Goal: Information Seeking & Learning: Learn about a topic

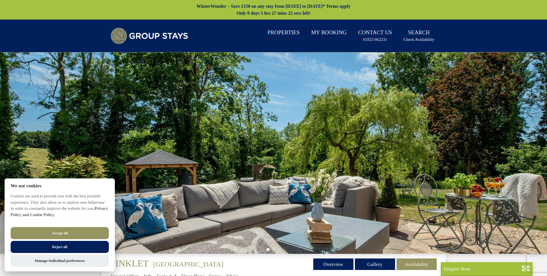
click at [74, 234] on button "Accept all" at bounding box center [60, 233] width 98 height 12
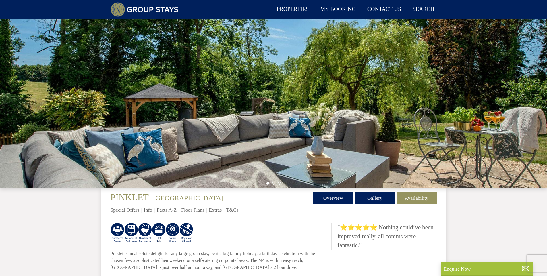
scroll to position [159, 0]
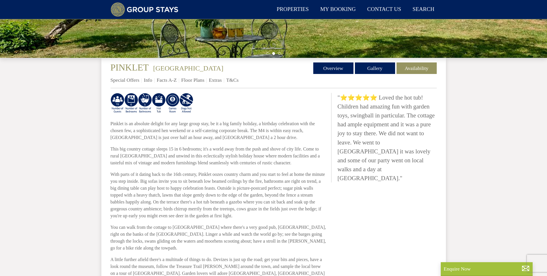
scroll to position [171, 0]
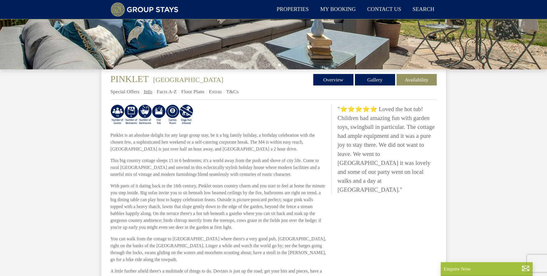
click at [150, 91] on link "Info" at bounding box center [148, 92] width 8 height 6
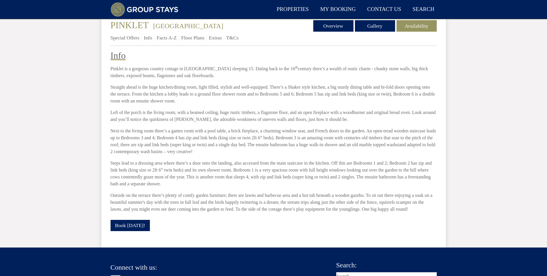
scroll to position [96, 0]
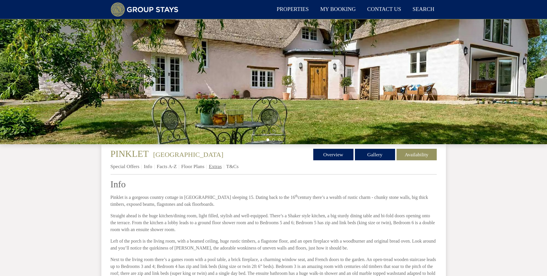
click at [218, 166] on link "Extras" at bounding box center [215, 166] width 13 height 6
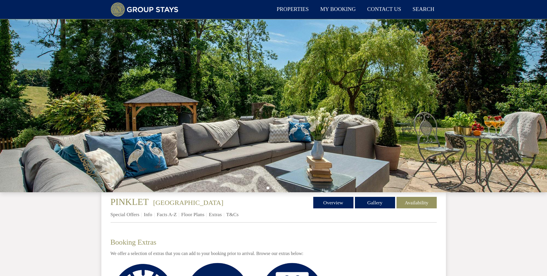
scroll to position [167, 0]
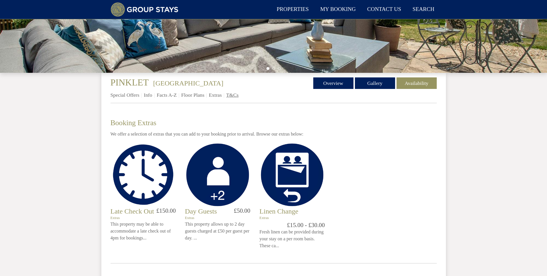
click at [235, 95] on link "T&Cs" at bounding box center [232, 95] width 12 height 6
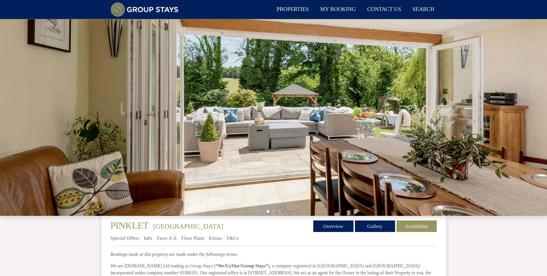
scroll to position [137, 0]
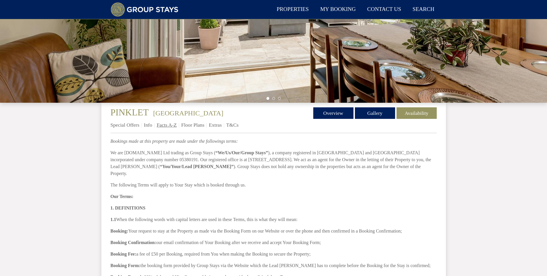
click at [168, 125] on link "Facts A-Z" at bounding box center [167, 125] width 20 height 6
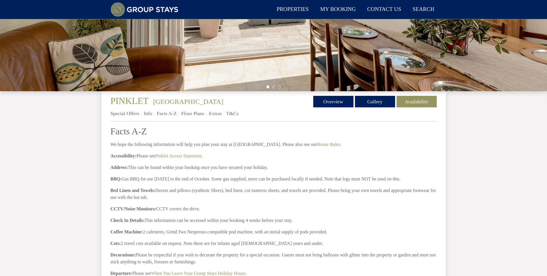
scroll to position [137, 0]
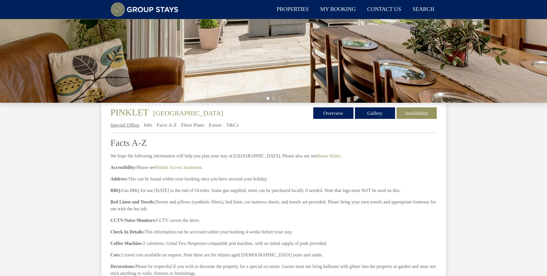
click at [130, 124] on link "Special Offers" at bounding box center [125, 125] width 29 height 6
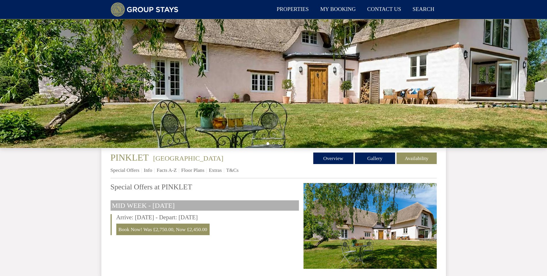
scroll to position [80, 0]
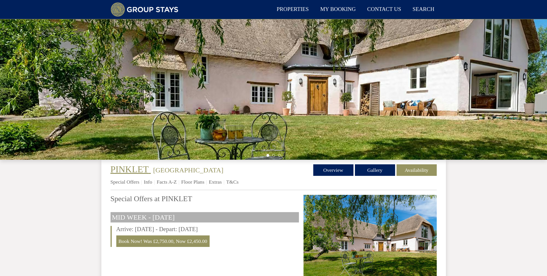
click at [126, 167] on span "PINKLET" at bounding box center [130, 169] width 38 height 10
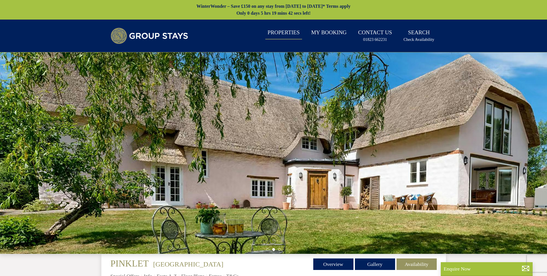
click at [295, 34] on link "Properties" at bounding box center [284, 32] width 37 height 13
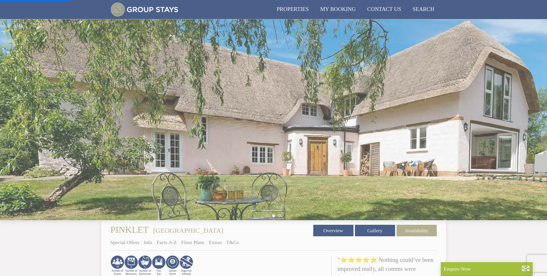
scroll to position [109, 0]
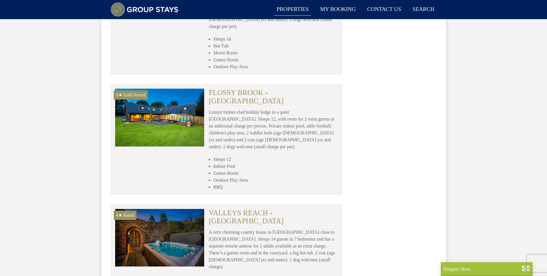
scroll to position [1259, 0]
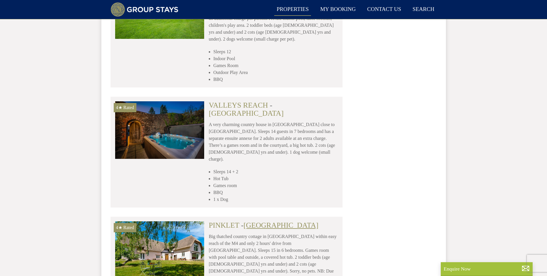
click at [266, 221] on link "[GEOGRAPHIC_DATA]" at bounding box center [281, 225] width 75 height 8
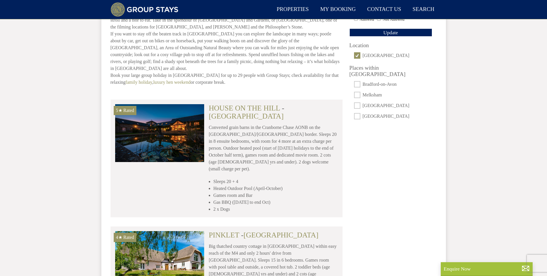
scroll to position [513, 0]
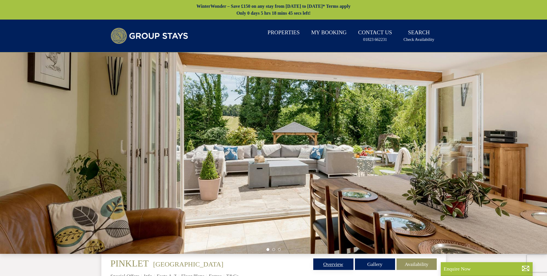
click at [335, 262] on link "Overview" at bounding box center [334, 263] width 40 height 11
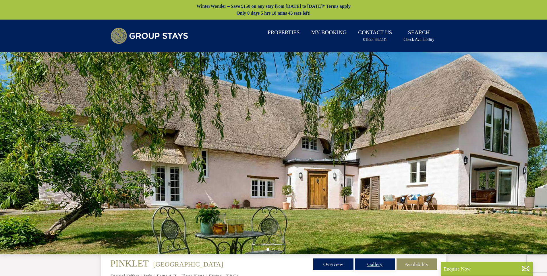
click at [376, 264] on link "Gallery" at bounding box center [375, 263] width 40 height 11
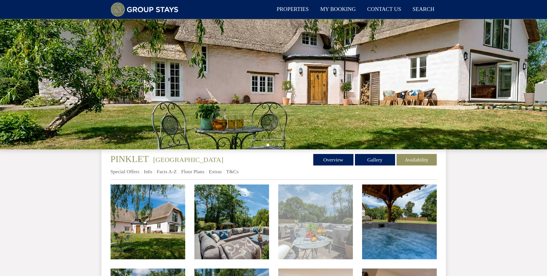
scroll to position [137, 0]
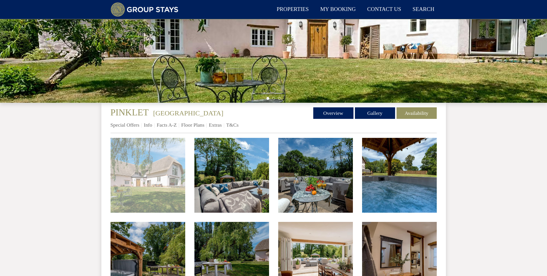
click at [122, 174] on img at bounding box center [148, 175] width 75 height 75
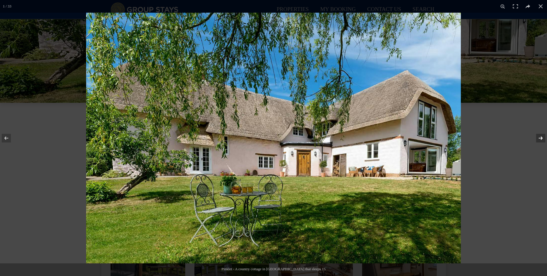
click at [542, 136] on button at bounding box center [537, 138] width 20 height 29
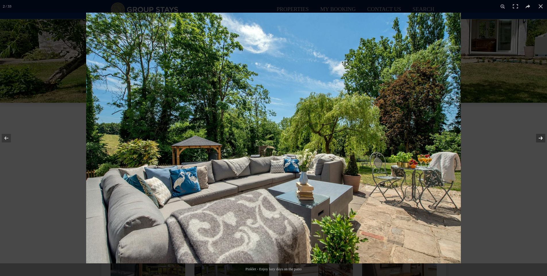
click at [542, 136] on button at bounding box center [537, 138] width 20 height 29
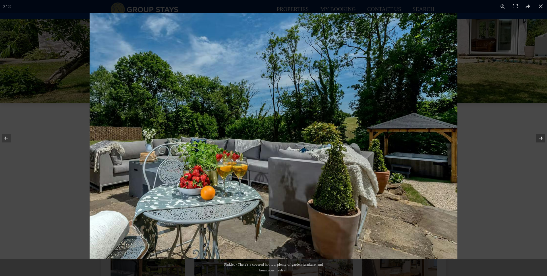
click at [542, 136] on button at bounding box center [537, 138] width 20 height 29
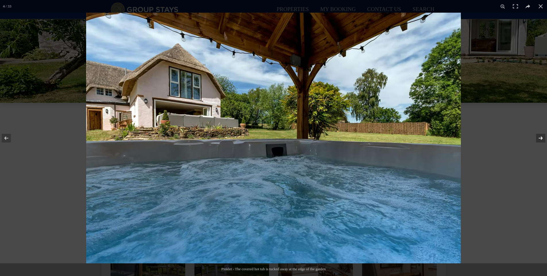
click at [542, 136] on button at bounding box center [537, 138] width 20 height 29
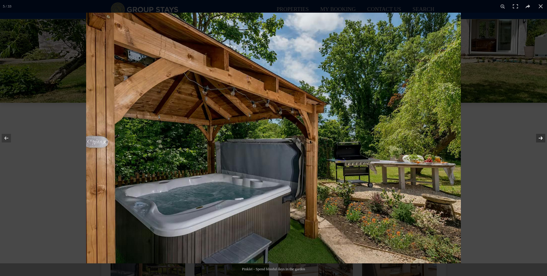
click at [542, 136] on button at bounding box center [537, 138] width 20 height 29
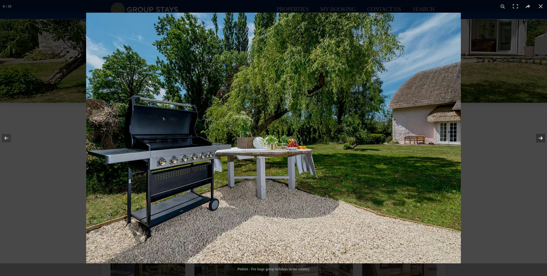
click at [542, 136] on button at bounding box center [537, 138] width 20 height 29
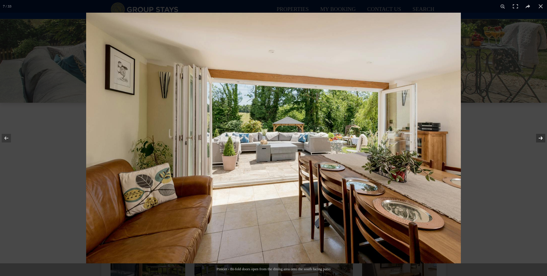
click at [542, 136] on button at bounding box center [537, 138] width 20 height 29
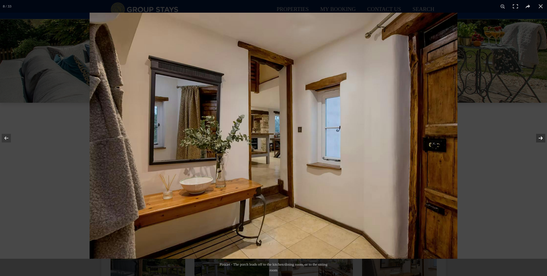
click at [542, 136] on button at bounding box center [537, 138] width 20 height 29
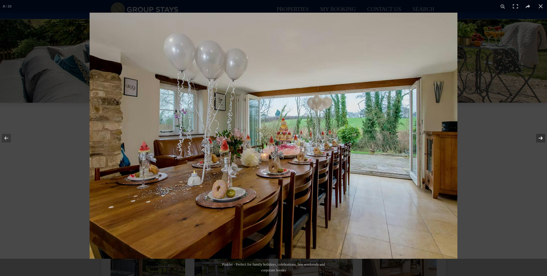
click at [542, 136] on button at bounding box center [537, 138] width 20 height 29
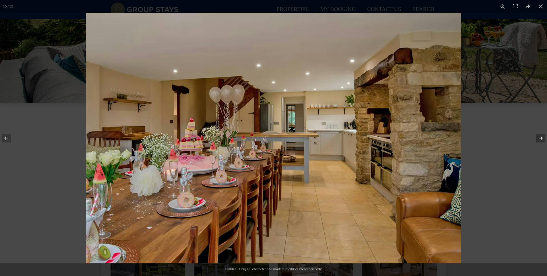
click at [542, 136] on button at bounding box center [537, 138] width 20 height 29
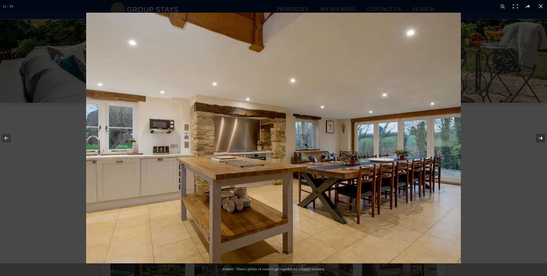
click at [542, 136] on button at bounding box center [537, 138] width 20 height 29
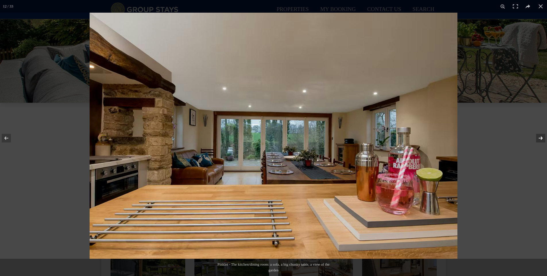
click at [542, 136] on button at bounding box center [537, 138] width 20 height 29
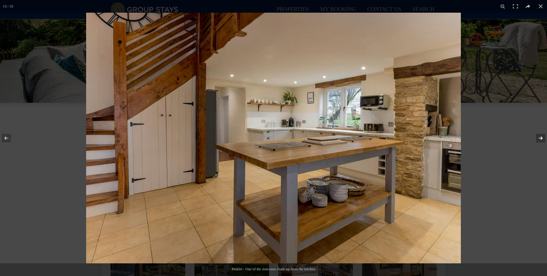
click at [542, 136] on button at bounding box center [537, 138] width 20 height 29
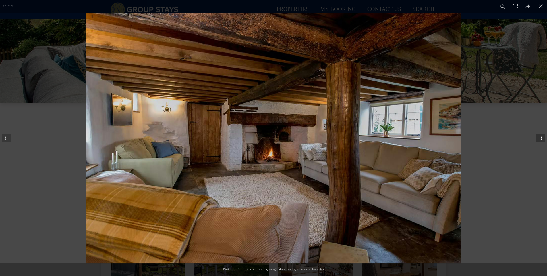
click at [542, 136] on button at bounding box center [537, 138] width 20 height 29
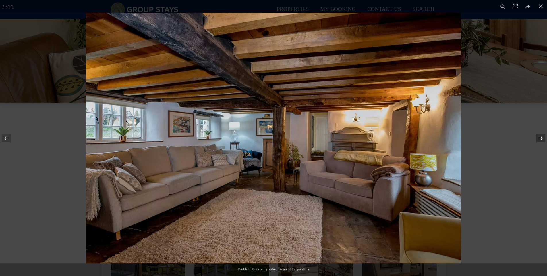
click at [542, 136] on button at bounding box center [537, 138] width 20 height 29
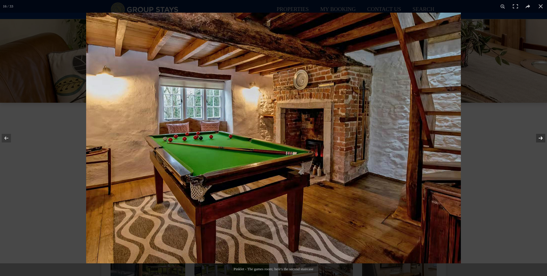
click at [542, 136] on button at bounding box center [537, 138] width 20 height 29
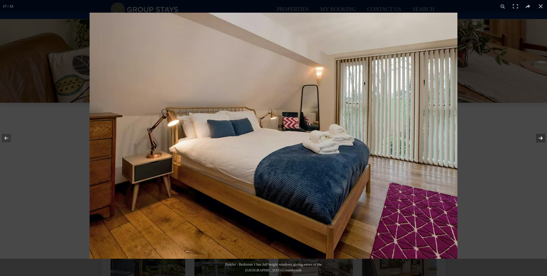
click at [542, 136] on button at bounding box center [537, 138] width 20 height 29
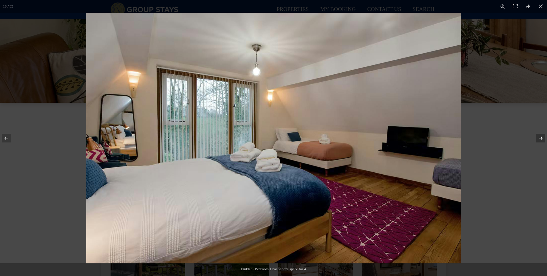
click at [542, 136] on button at bounding box center [537, 138] width 20 height 29
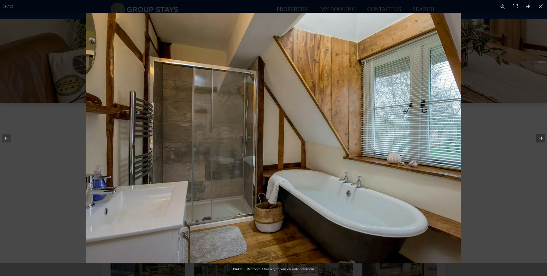
click at [542, 136] on button at bounding box center [537, 138] width 20 height 29
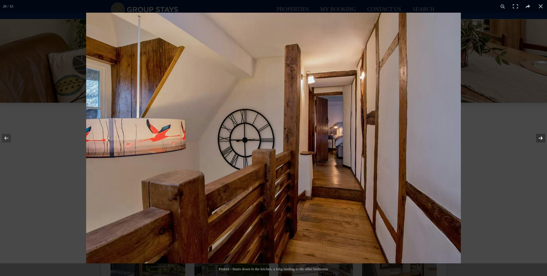
click at [542, 136] on button at bounding box center [537, 138] width 20 height 29
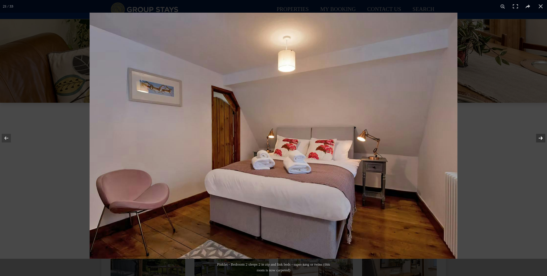
click at [542, 136] on button at bounding box center [537, 138] width 20 height 29
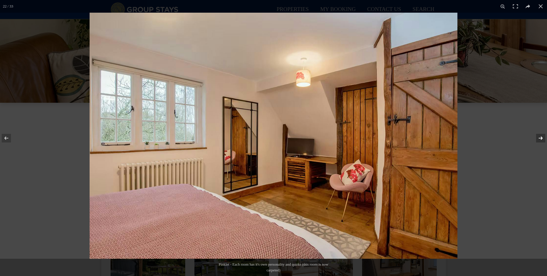
click at [542, 136] on button at bounding box center [537, 138] width 20 height 29
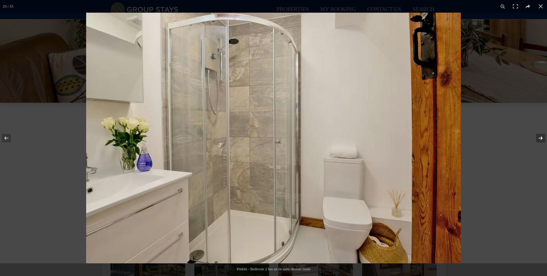
click at [542, 136] on button at bounding box center [537, 138] width 20 height 29
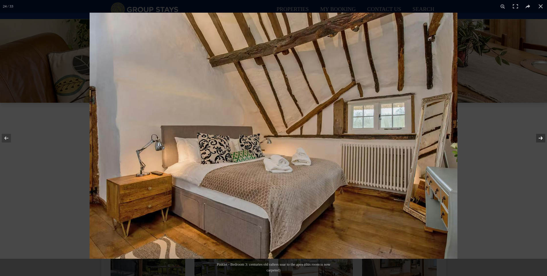
click at [542, 136] on button at bounding box center [537, 138] width 20 height 29
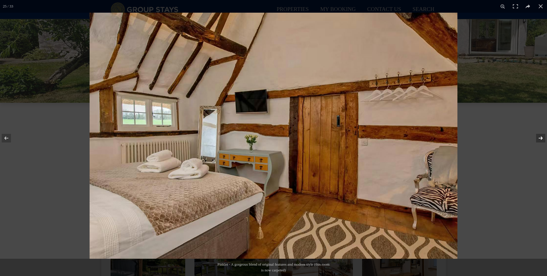
click at [542, 136] on button at bounding box center [537, 138] width 20 height 29
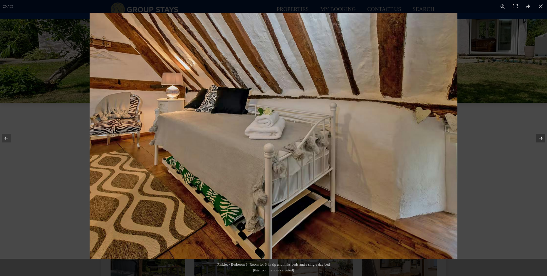
click at [542, 136] on button at bounding box center [537, 138] width 20 height 29
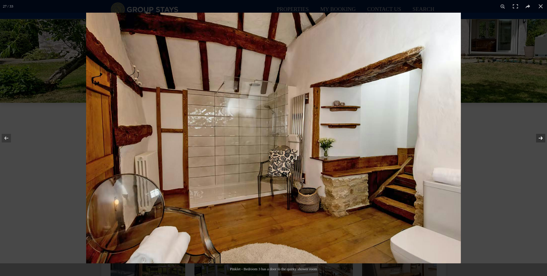
click at [542, 137] on button at bounding box center [537, 138] width 20 height 29
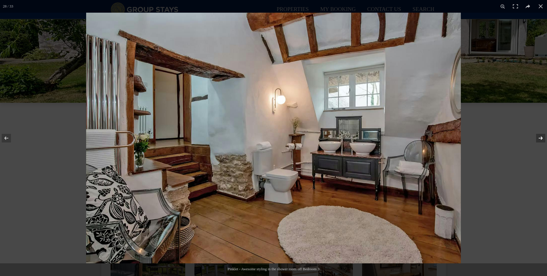
click at [541, 139] on button at bounding box center [537, 138] width 20 height 29
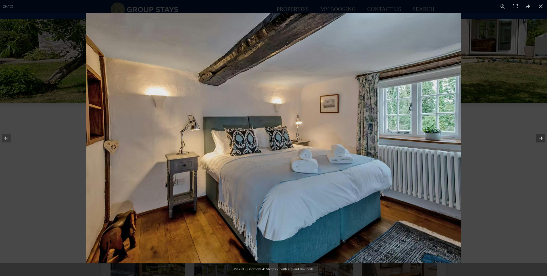
click at [541, 140] on button at bounding box center [537, 138] width 20 height 29
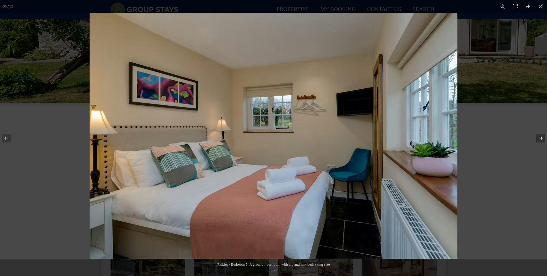
click at [541, 140] on button at bounding box center [537, 138] width 20 height 29
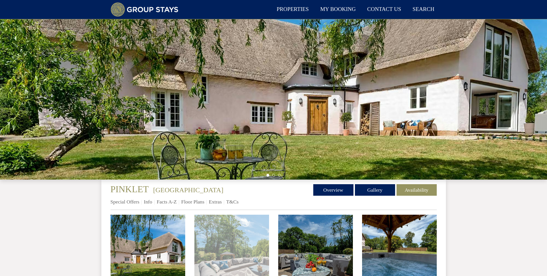
scroll to position [139, 0]
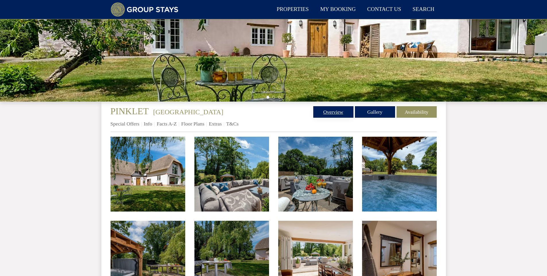
click at [340, 112] on link "Overview" at bounding box center [334, 111] width 40 height 11
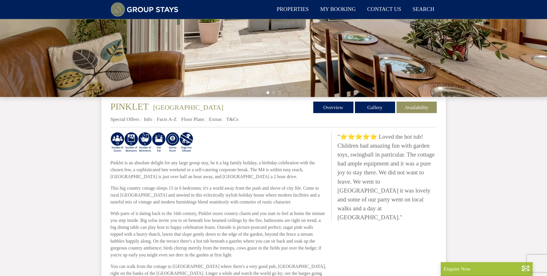
scroll to position [225, 0]
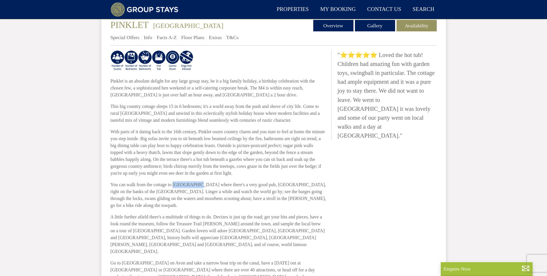
drag, startPoint x: 173, startPoint y: 185, endPoint x: 197, endPoint y: 185, distance: 23.9
click at [197, 185] on p "You can walk from the cottage to [GEOGRAPHIC_DATA] where there's a very good pu…" at bounding box center [219, 195] width 216 height 28
copy p "Seend Locks"
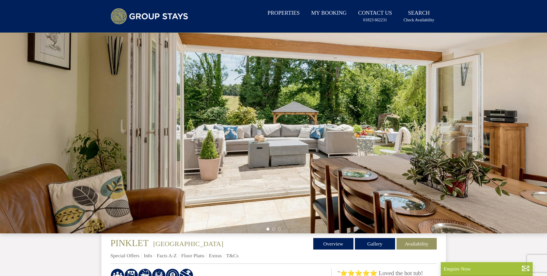
scroll to position [110, 0]
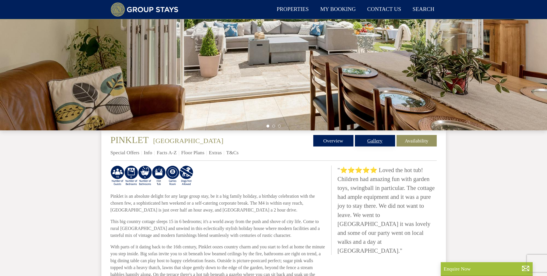
click at [372, 143] on link "Gallery" at bounding box center [375, 140] width 40 height 11
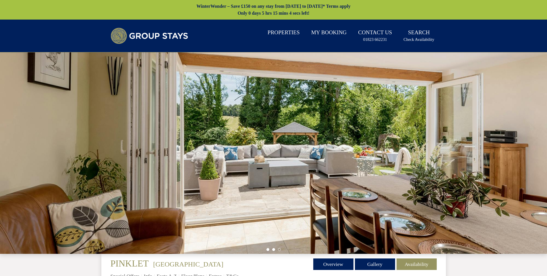
click at [274, 248] on li at bounding box center [273, 249] width 3 height 3
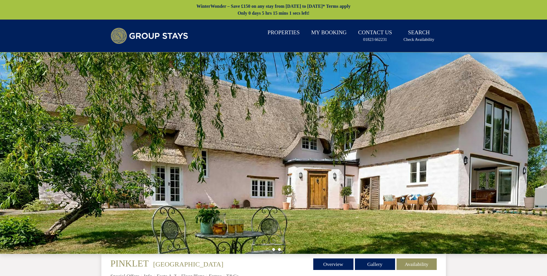
click at [280, 249] on li at bounding box center [279, 249] width 3 height 3
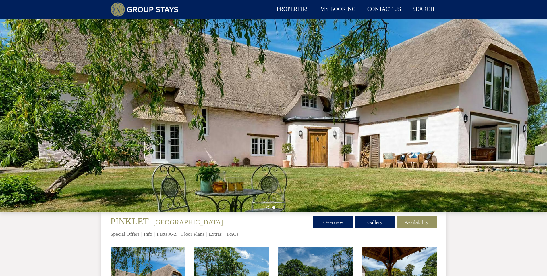
scroll to position [139, 0]
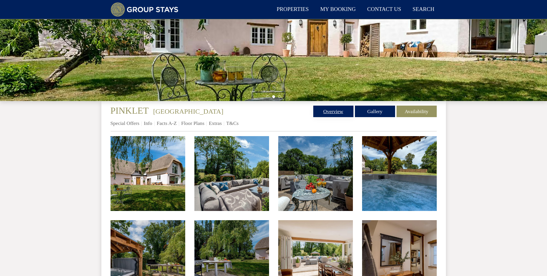
click at [338, 112] on link "Overview" at bounding box center [334, 110] width 40 height 11
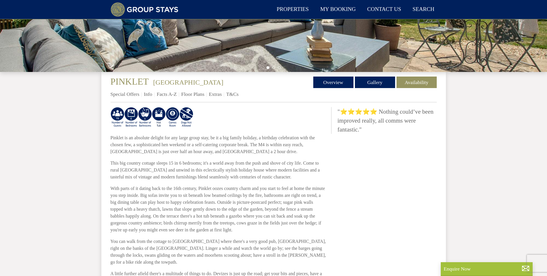
scroll to position [254, 0]
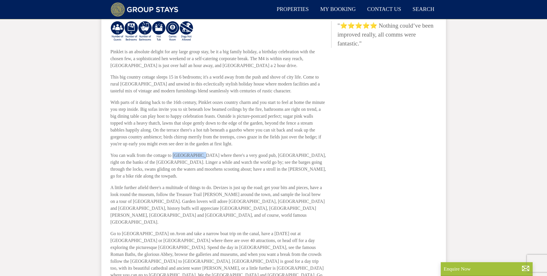
drag, startPoint x: 173, startPoint y: 155, endPoint x: 198, endPoint y: 155, distance: 24.7
click at [198, 155] on p "You can walk from the cottage to [GEOGRAPHIC_DATA] where there's a very good pu…" at bounding box center [219, 166] width 216 height 28
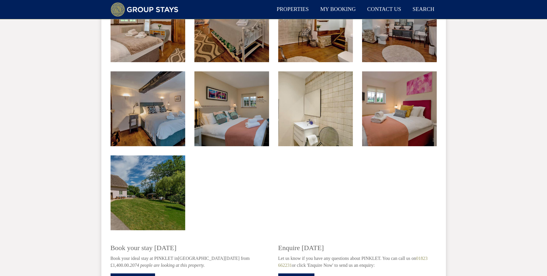
scroll to position [935, 0]
